Goal: Information Seeking & Learning: Learn about a topic

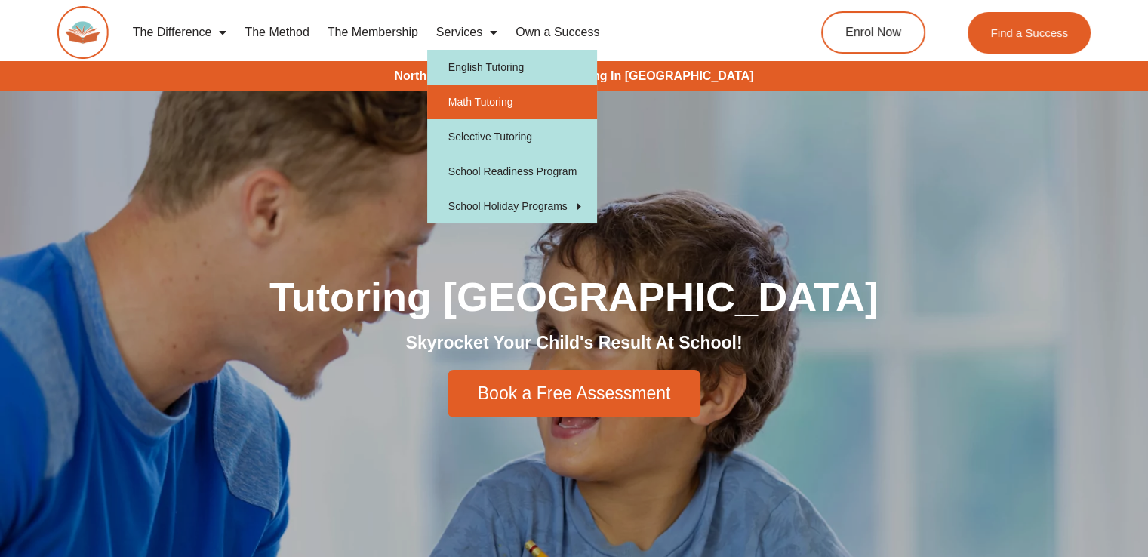
click at [492, 94] on link "Math Tutoring" at bounding box center [512, 102] width 170 height 35
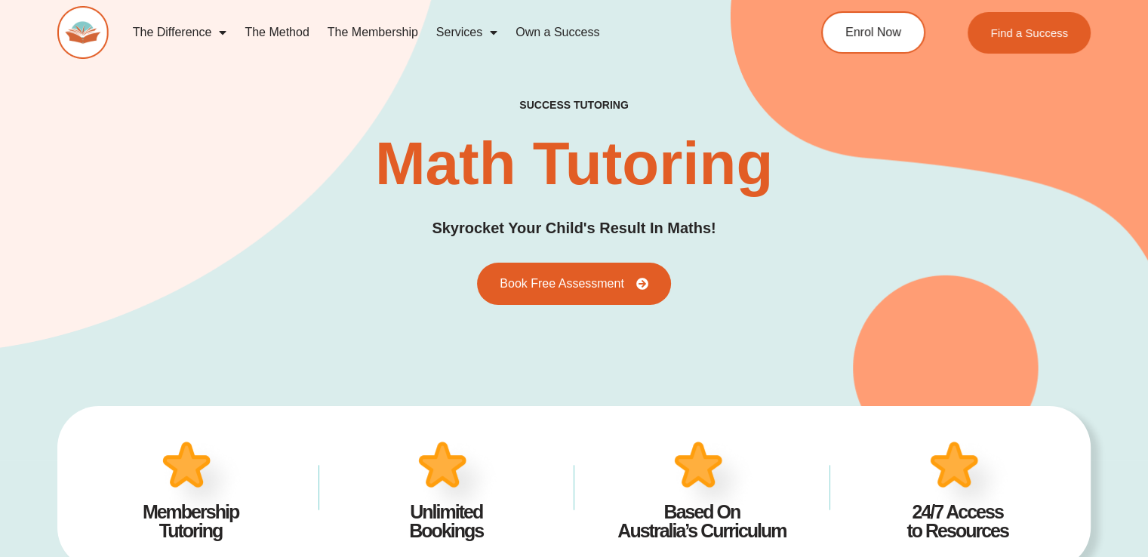
click at [492, 94] on div "success tutoring Math Tutoring Skyrocket Your Child's Result In Maths! Book Fre…" at bounding box center [573, 201] width 1033 height 516
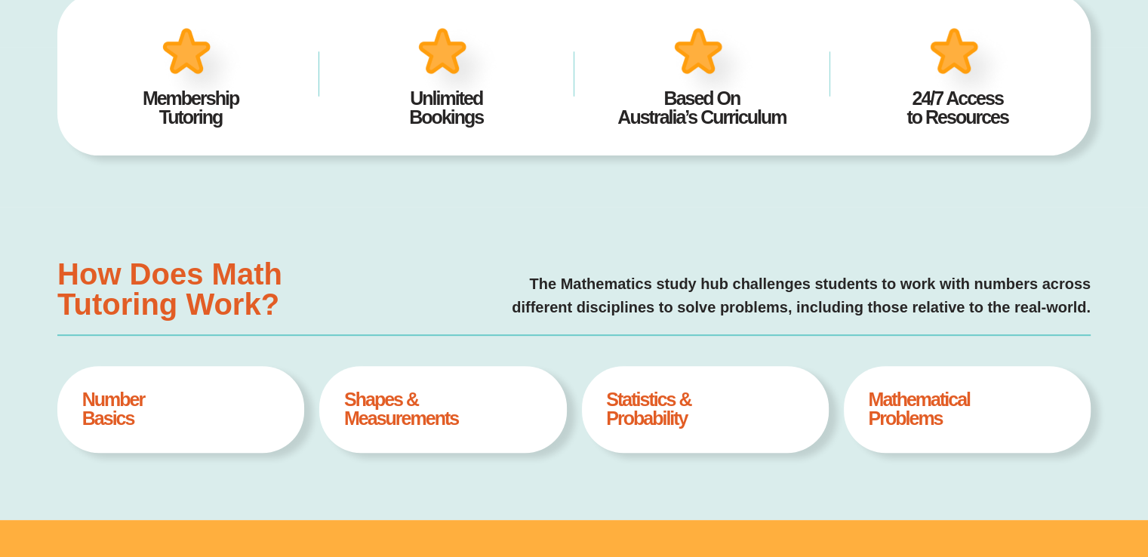
scroll to position [414, 0]
